Goal: Task Accomplishment & Management: Use online tool/utility

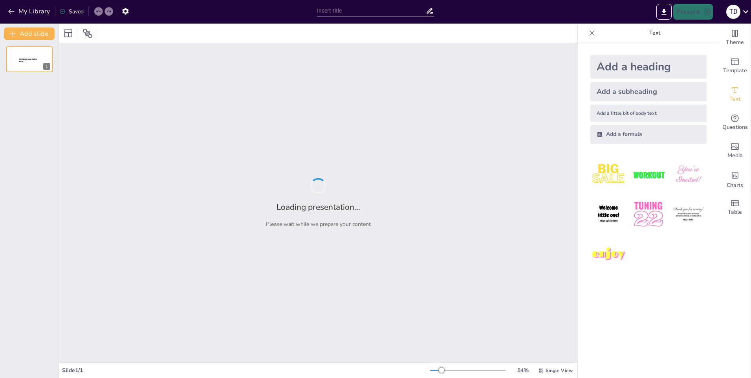
type input "Imported Presentation2.pptx"
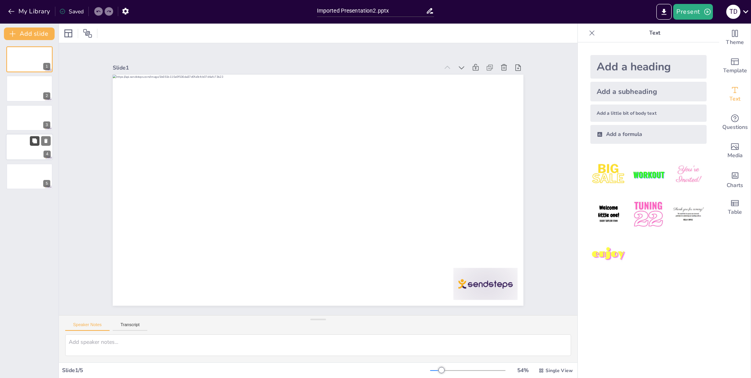
click at [31, 143] on button at bounding box center [34, 140] width 9 height 9
click at [14, 150] on div at bounding box center [29, 147] width 47 height 27
click at [35, 52] on icon at bounding box center [34, 53] width 5 height 5
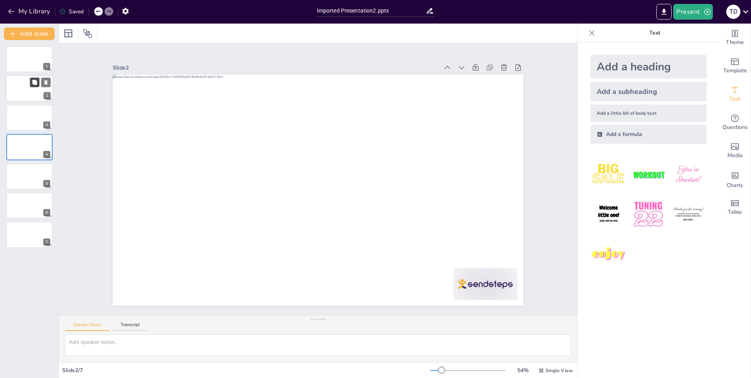
click at [33, 86] on button at bounding box center [34, 82] width 9 height 9
click at [690, 16] on button "Present" at bounding box center [692, 12] width 39 height 16
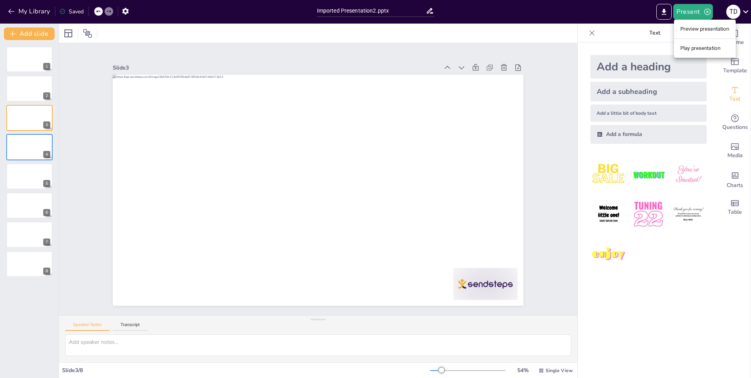
click at [696, 33] on li "Preview presentation" at bounding box center [705, 29] width 62 height 13
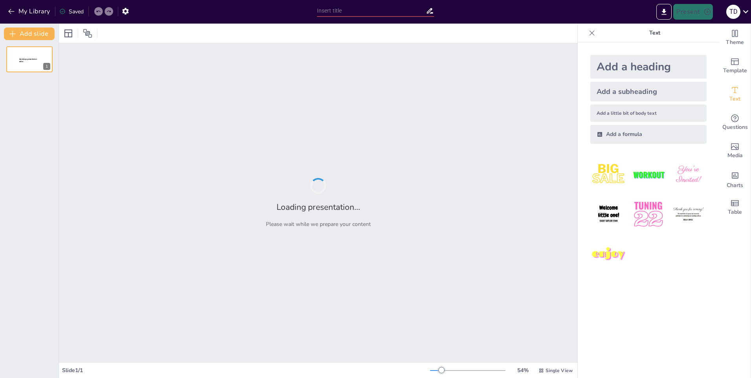
type input "Imported Presentation2.pptx"
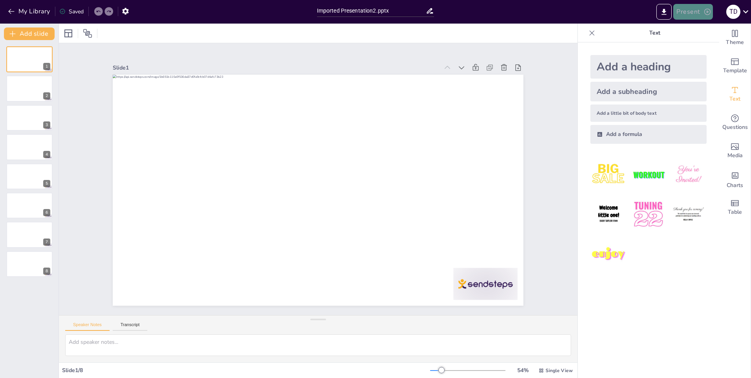
click at [704, 13] on icon "button" at bounding box center [707, 12] width 6 height 6
click at [704, 46] on li "Play presentation" at bounding box center [705, 48] width 62 height 13
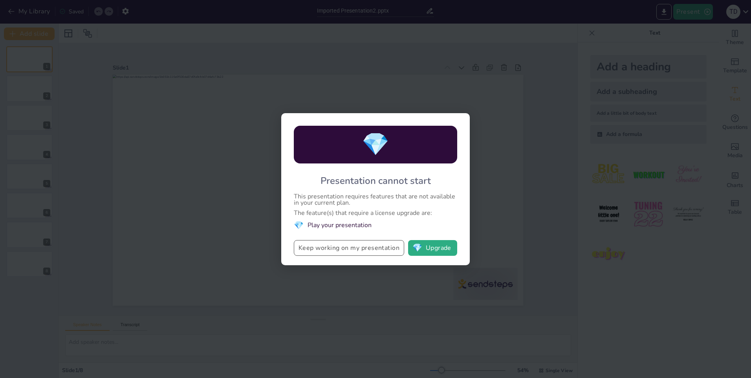
click at [374, 251] on button "Keep working on my presentation" at bounding box center [349, 248] width 110 height 16
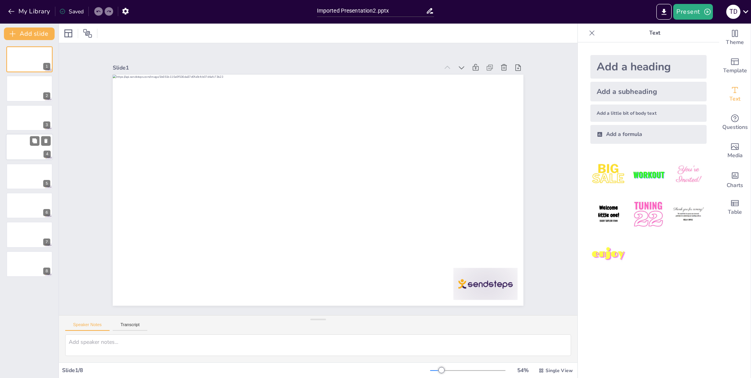
click at [23, 150] on div at bounding box center [29, 147] width 47 height 27
click at [695, 14] on button "Present" at bounding box center [692, 12] width 39 height 16
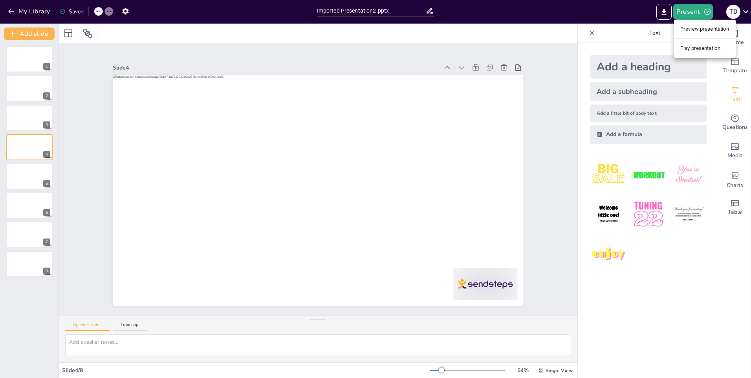
click at [697, 48] on li "Play presentation" at bounding box center [705, 48] width 62 height 13
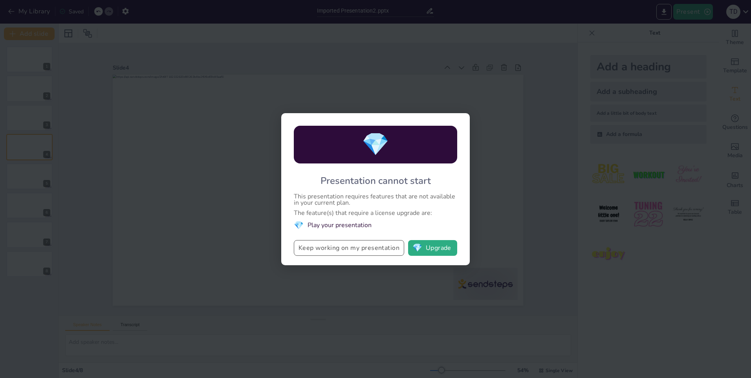
click at [363, 247] on button "Keep working on my presentation" at bounding box center [349, 248] width 110 height 16
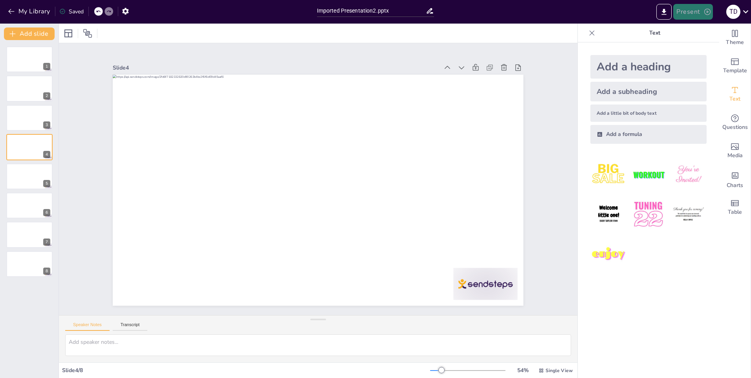
click at [689, 15] on button "Present" at bounding box center [692, 12] width 39 height 16
click at [689, 15] on div at bounding box center [375, 189] width 751 height 378
click at [699, 12] on button "Present" at bounding box center [692, 12] width 39 height 16
click at [694, 30] on li "Preview presentation" at bounding box center [705, 29] width 62 height 13
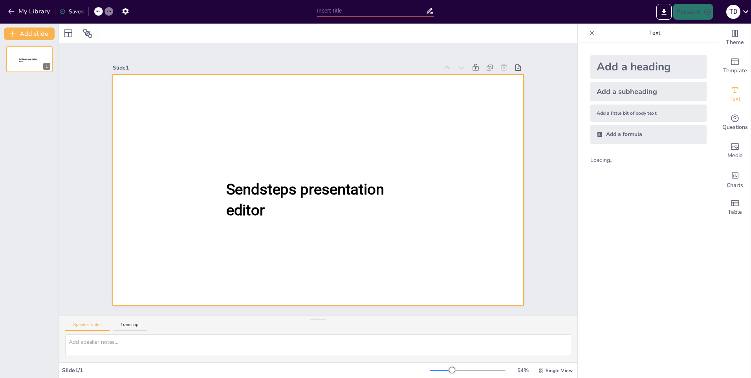
type input "Imported Presentation2.pptx"
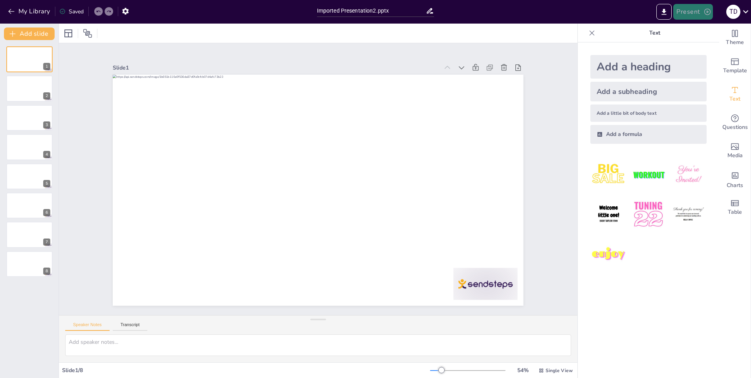
click at [688, 13] on button "Present" at bounding box center [692, 12] width 39 height 16
click at [696, 45] on li "Play presentation" at bounding box center [705, 48] width 62 height 13
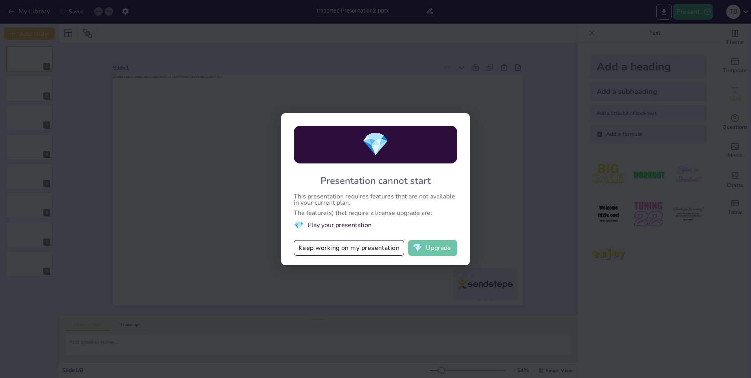
click at [429, 248] on button "💎 Upgrade" at bounding box center [432, 248] width 49 height 16
